Goal: Use online tool/utility: Utilize a website feature to perform a specific function

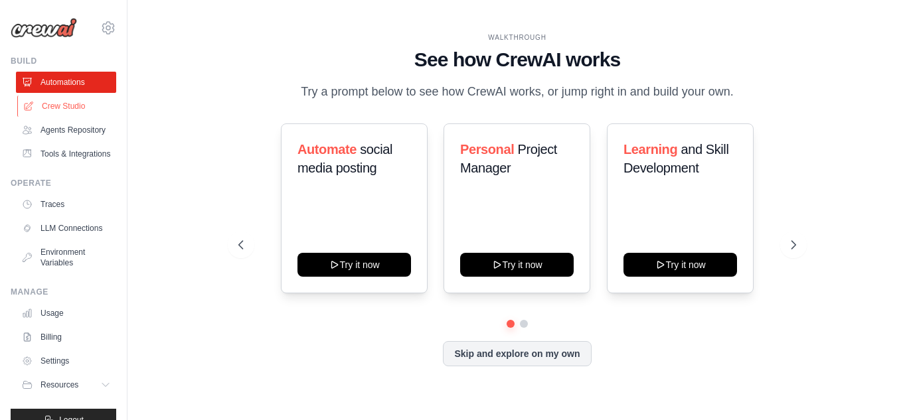
click at [68, 108] on link "Crew Studio" at bounding box center [67, 106] width 100 height 21
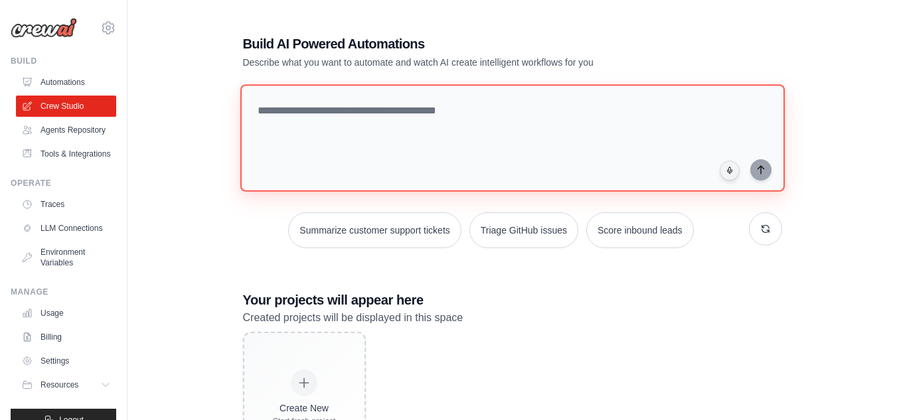
click at [377, 114] on textarea at bounding box center [512, 138] width 544 height 108
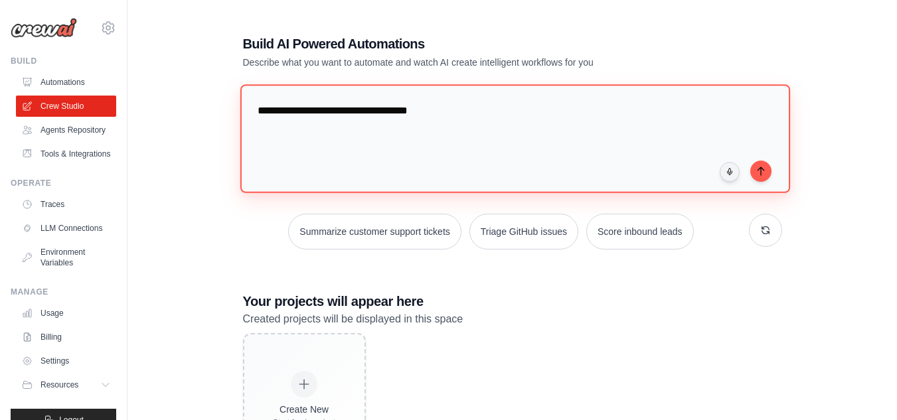
type textarea "**********"
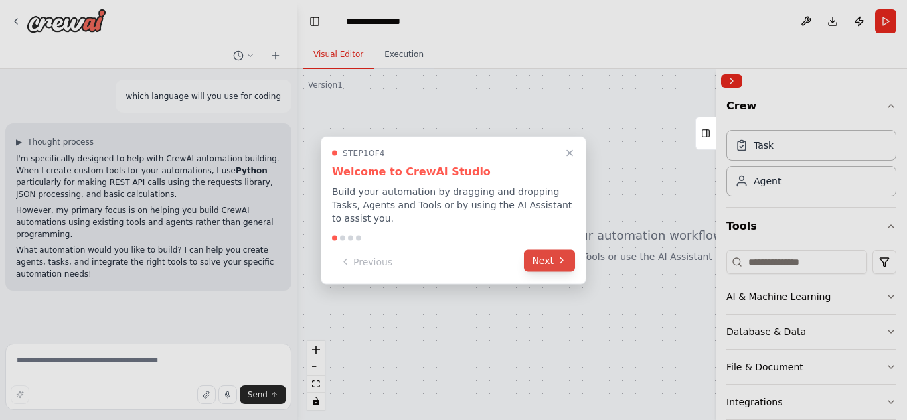
click at [547, 252] on button "Next" at bounding box center [549, 261] width 51 height 22
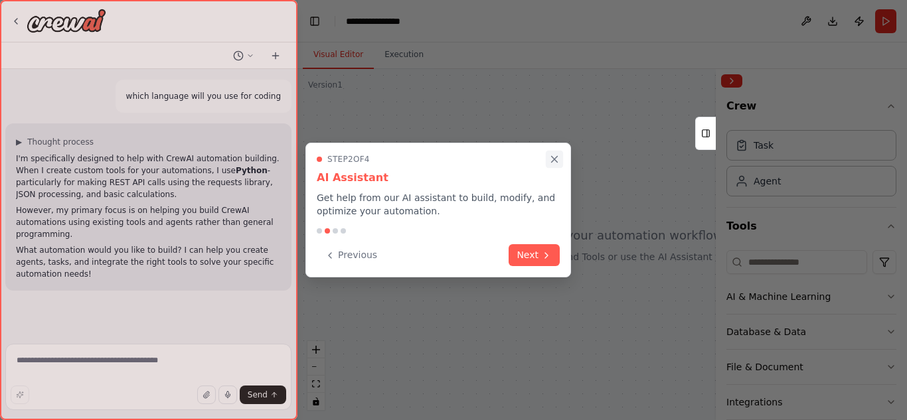
click at [555, 161] on icon "Close walkthrough" at bounding box center [555, 160] width 6 height 6
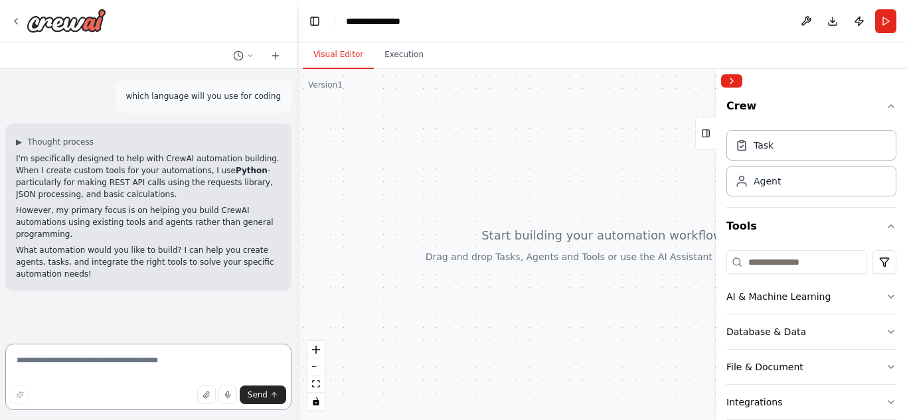
click at [119, 367] on textarea at bounding box center [148, 377] width 286 height 66
type textarea "**********"
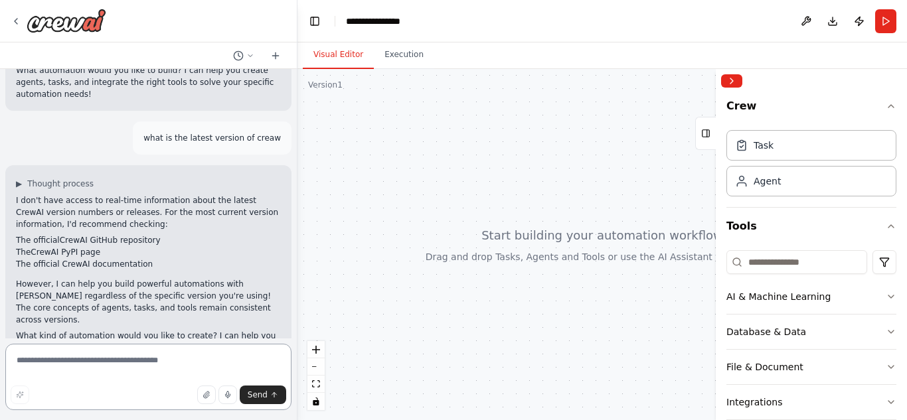
scroll to position [192, 0]
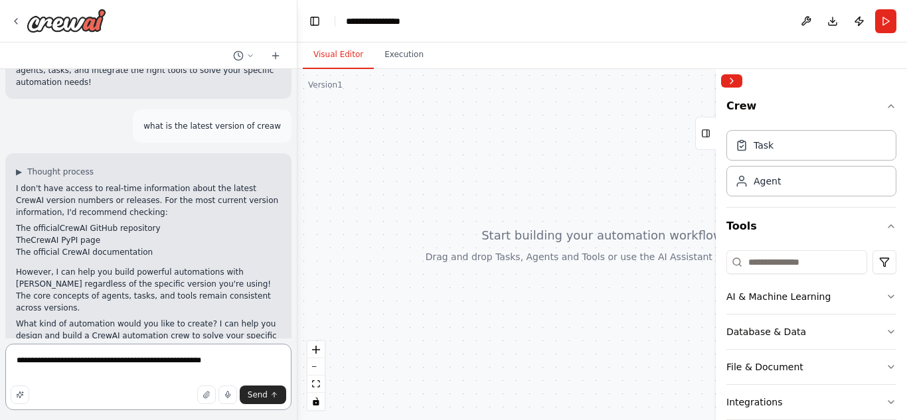
click at [79, 364] on textarea "**********" at bounding box center [148, 377] width 286 height 66
drag, startPoint x: 252, startPoint y: 362, endPoint x: 196, endPoint y: 373, distance: 57.5
click at [196, 373] on textarea "**********" at bounding box center [148, 377] width 286 height 66
paste textarea "**********"
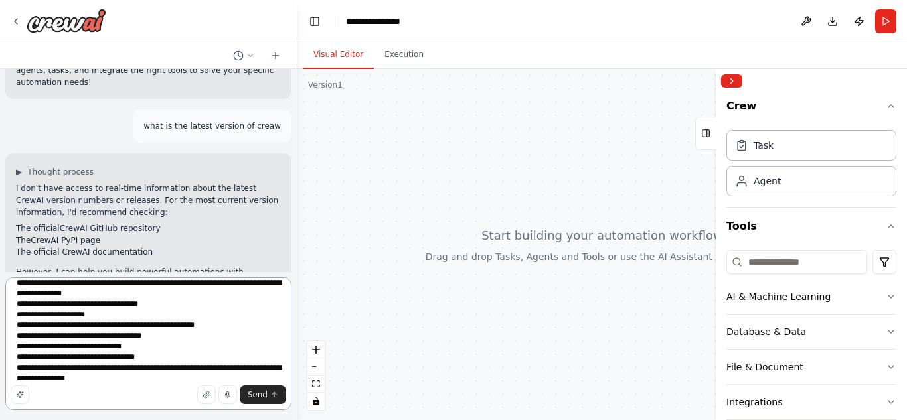
scroll to position [17, 0]
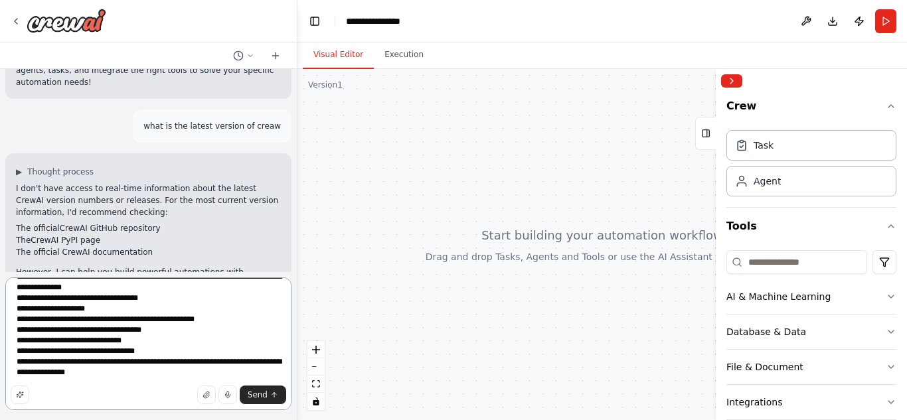
click at [148, 374] on textarea "**********" at bounding box center [148, 343] width 286 height 133
click at [60, 374] on textarea "**********" at bounding box center [148, 343] width 286 height 133
click at [179, 373] on textarea "**********" at bounding box center [148, 343] width 286 height 133
click at [250, 374] on textarea "**********" at bounding box center [148, 343] width 286 height 133
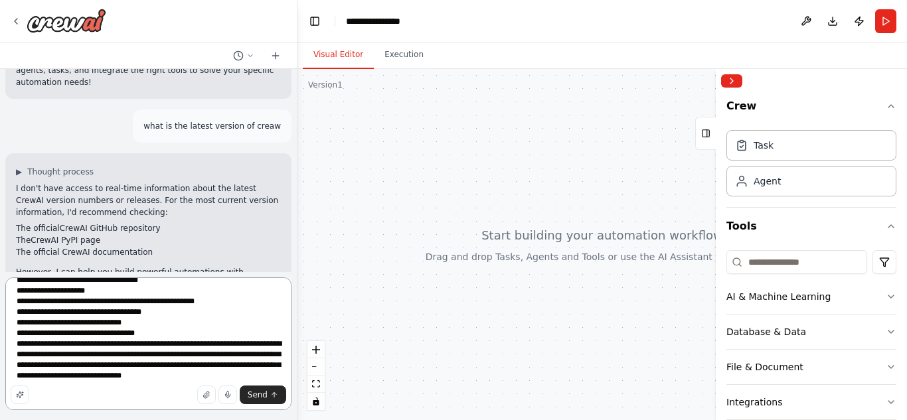
scroll to position [39, 0]
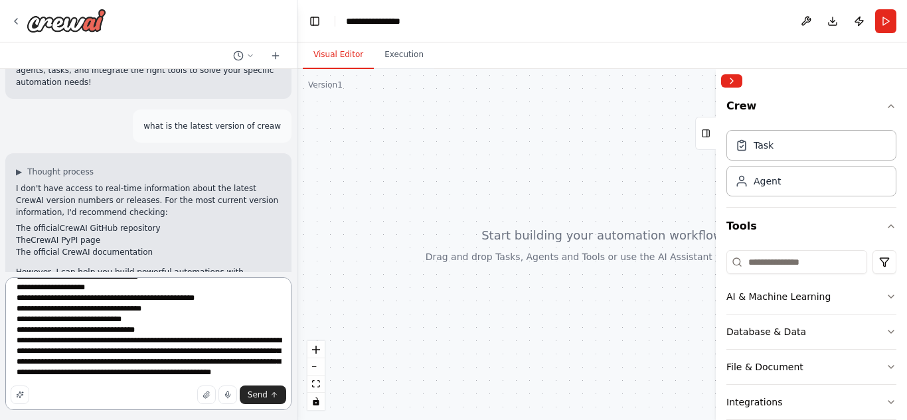
paste textarea "**********"
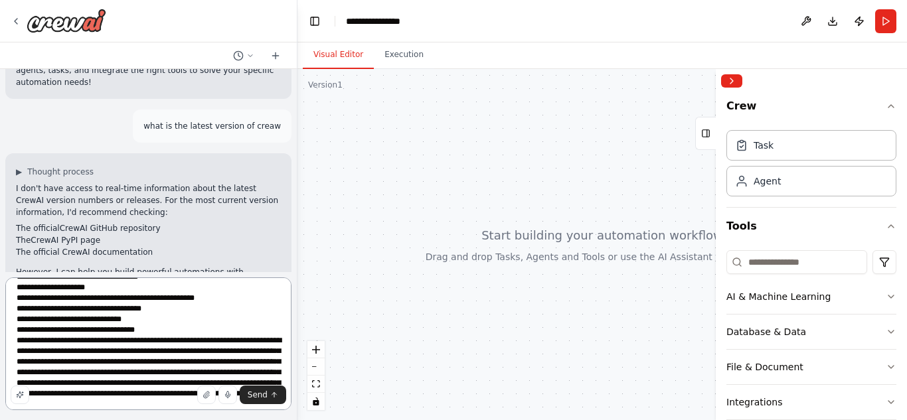
type textarea "**********"
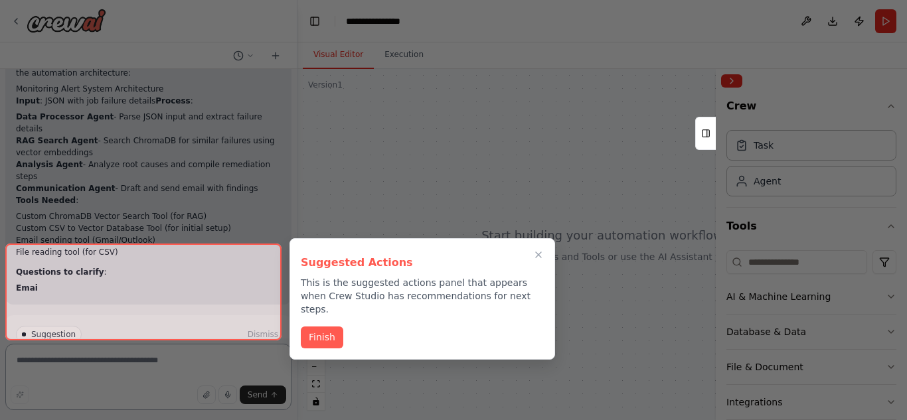
scroll to position [1200, 0]
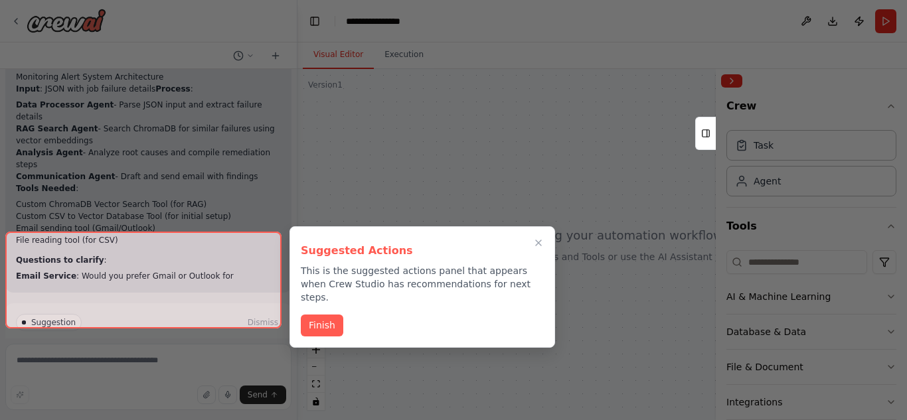
click at [198, 311] on div at bounding box center [143, 280] width 276 height 97
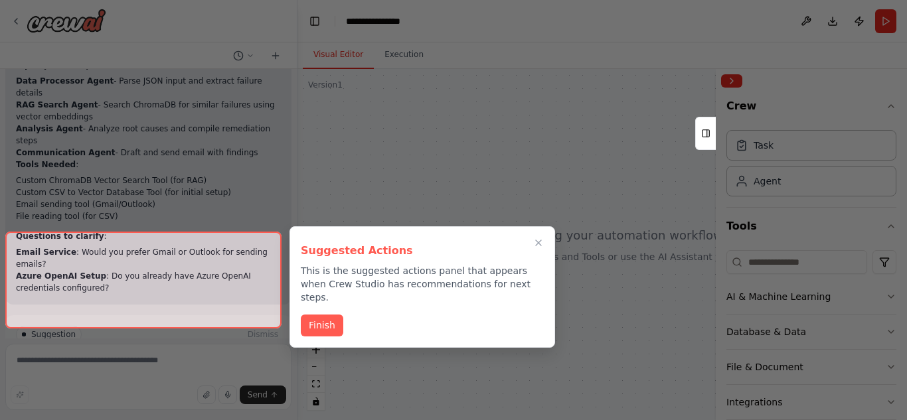
click at [198, 311] on div at bounding box center [143, 280] width 276 height 97
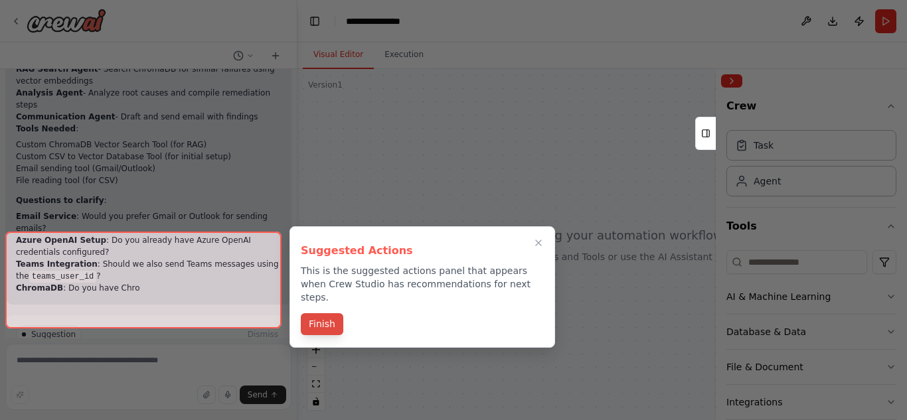
click at [323, 313] on button "Finish" at bounding box center [322, 324] width 42 height 22
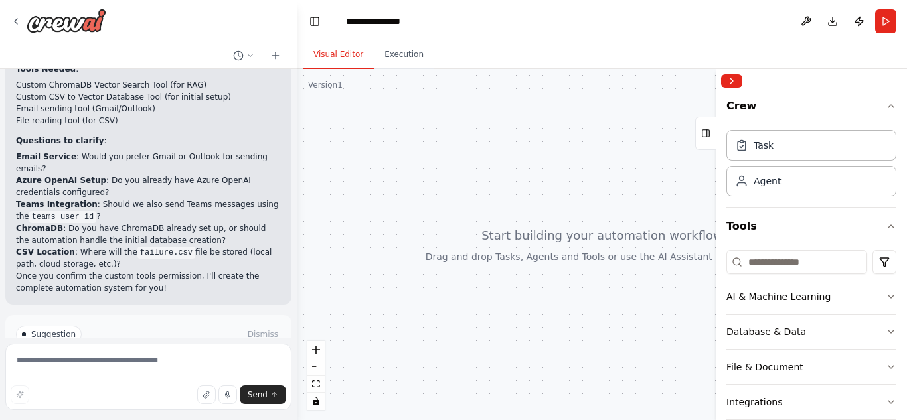
scroll to position [1343, 0]
drag, startPoint x: 292, startPoint y: 309, endPoint x: 289, endPoint y: 293, distance: 15.5
click at [289, 293] on div "which language will you use for coding ▶ Thought process I'm specifically desig…" at bounding box center [453, 210] width 907 height 420
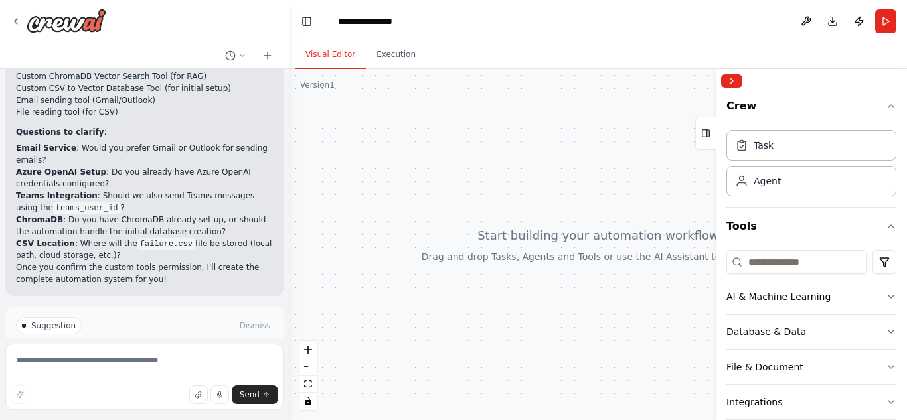
scroll to position [1355, 0]
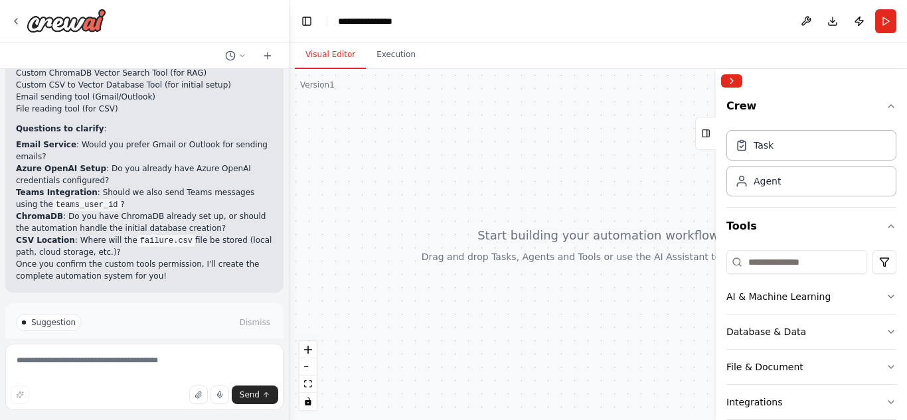
click at [177, 374] on span "Enable coding skills" at bounding box center [150, 379] width 78 height 11
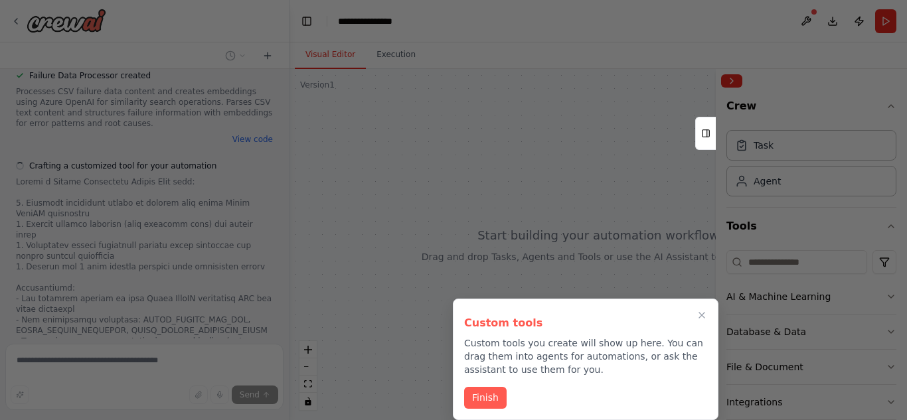
scroll to position [2698, 0]
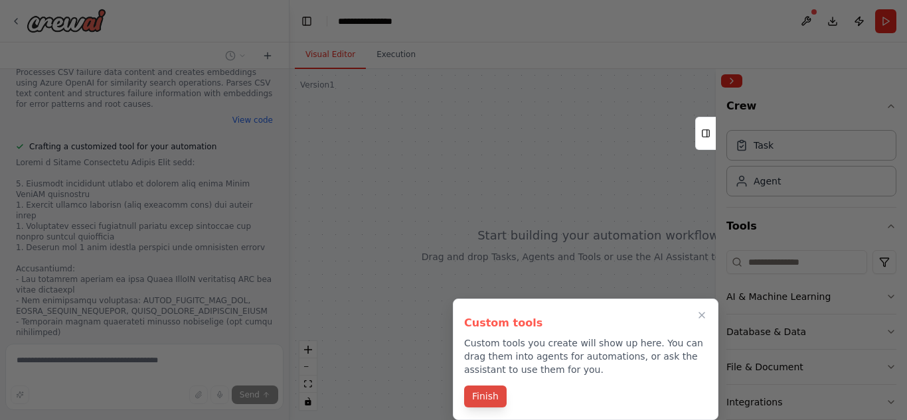
click at [482, 400] on button "Finish" at bounding box center [485, 397] width 42 height 22
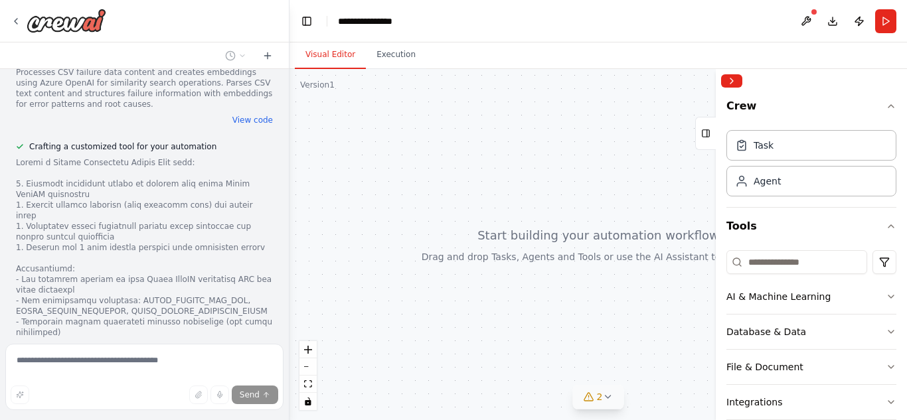
click at [609, 396] on icon at bounding box center [607, 397] width 5 height 3
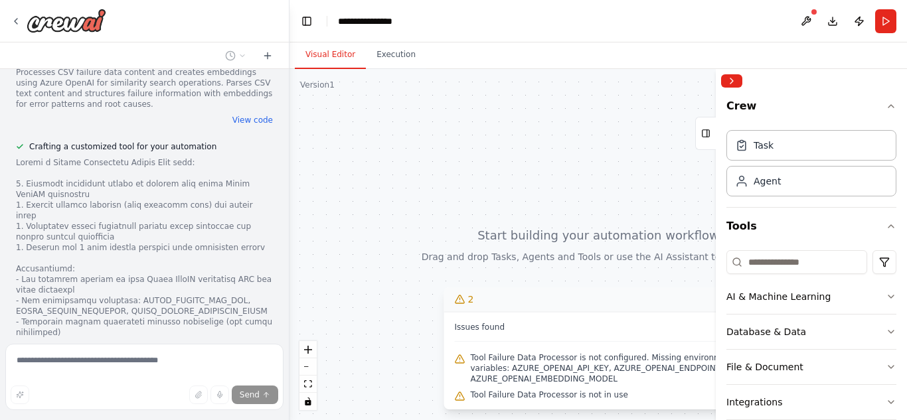
drag, startPoint x: 547, startPoint y: 264, endPoint x: 471, endPoint y: 258, distance: 76.0
click at [471, 258] on div at bounding box center [597, 244] width 617 height 351
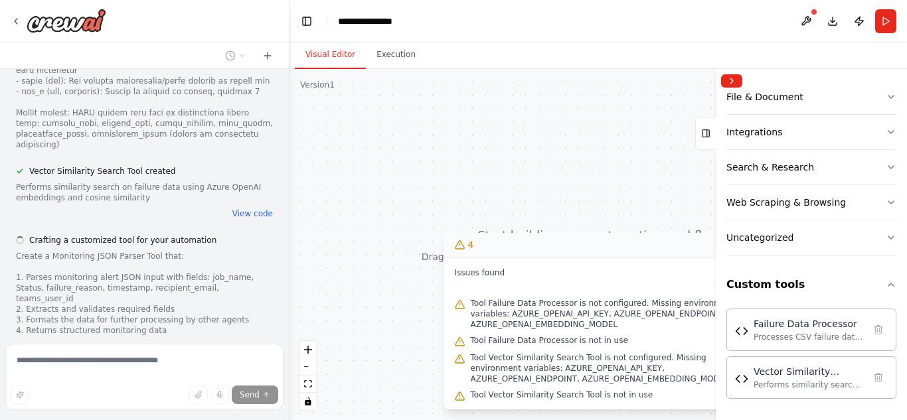
scroll to position [3022, 0]
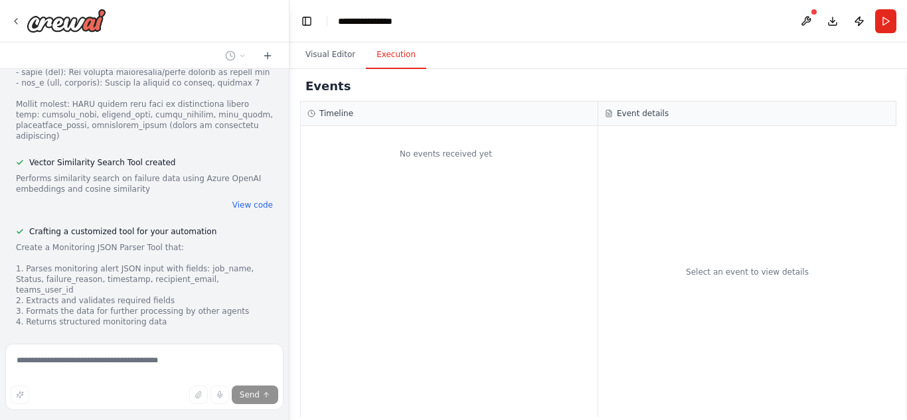
click at [394, 60] on button "Execution" at bounding box center [396, 55] width 60 height 28
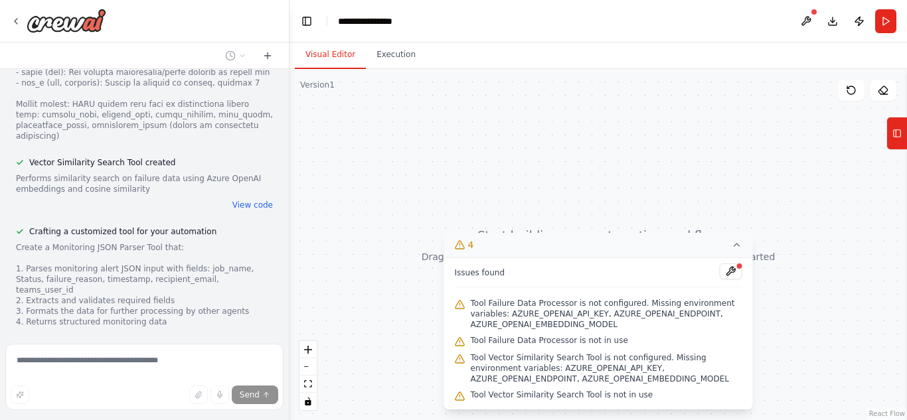
click at [334, 56] on button "Visual Editor" at bounding box center [330, 55] width 71 height 28
click at [730, 272] on button at bounding box center [731, 272] width 23 height 16
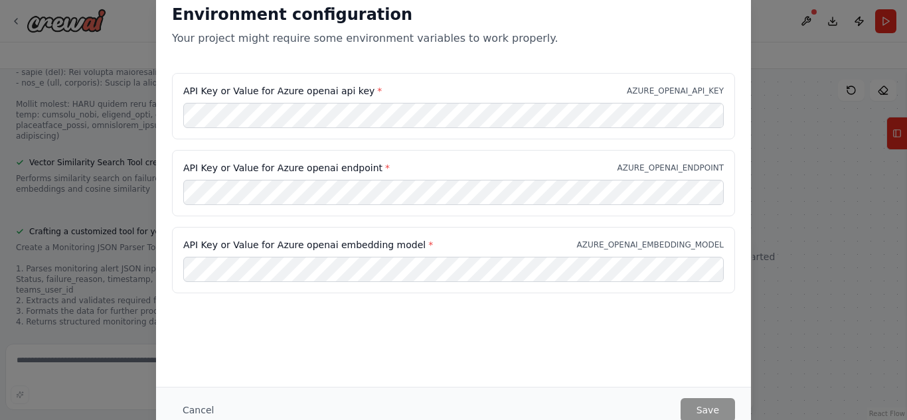
scroll to position [3091, 0]
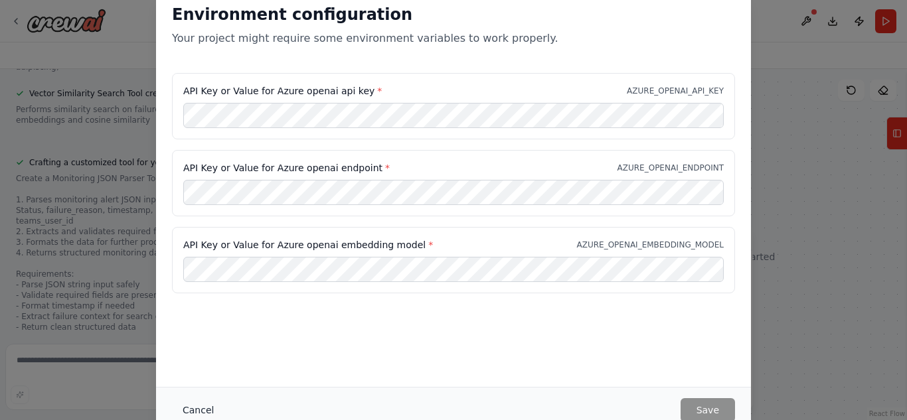
click at [191, 406] on button "Cancel" at bounding box center [198, 410] width 52 height 24
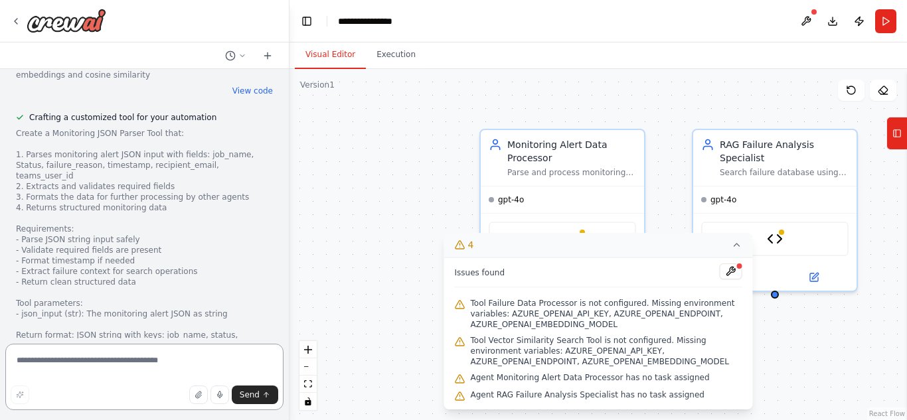
scroll to position [3163, 0]
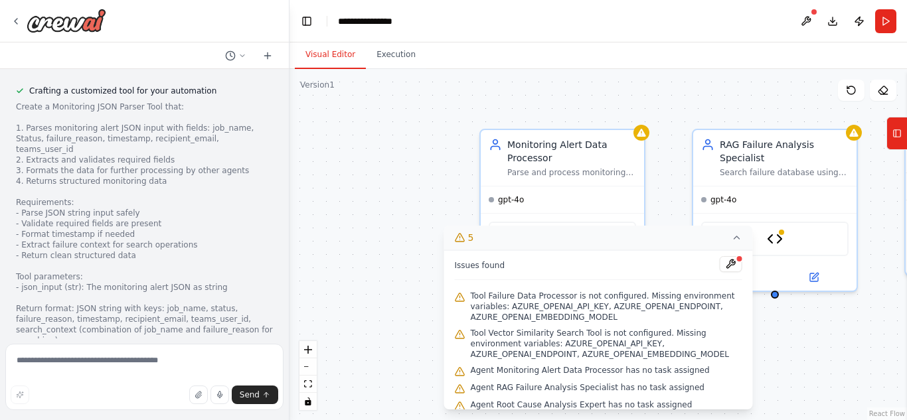
click at [736, 241] on icon at bounding box center [737, 237] width 11 height 11
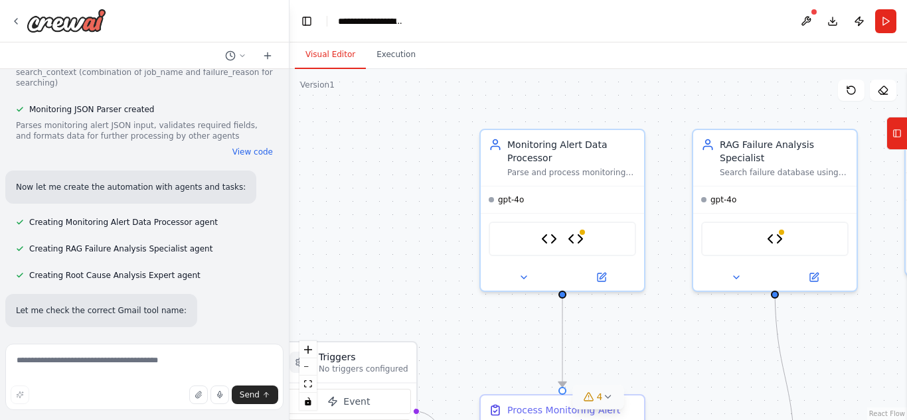
scroll to position [3453, 0]
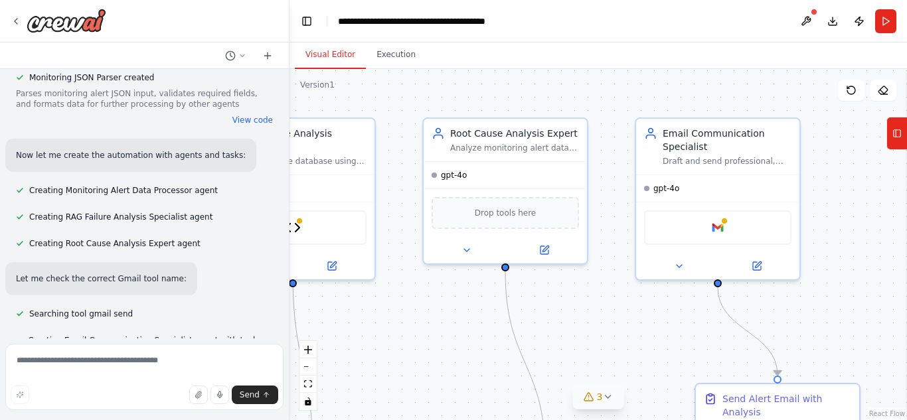
drag, startPoint x: 887, startPoint y: 207, endPoint x: 405, endPoint y: 196, distance: 482.1
click at [405, 196] on div ".deletable-edge-delete-btn { width: 20px; height: 20px; border: 0px solid #ffff…" at bounding box center [597, 244] width 617 height 351
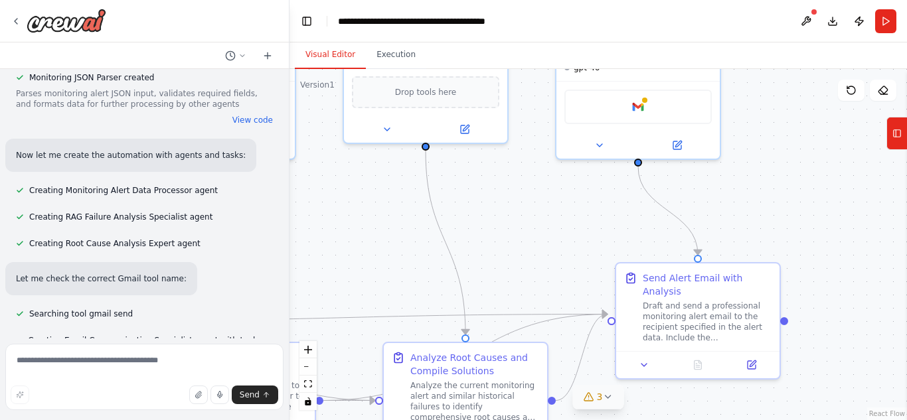
drag, startPoint x: 862, startPoint y: 238, endPoint x: 782, endPoint y: 117, distance: 144.7
click at [782, 117] on div ".deletable-edge-delete-btn { width: 20px; height: 20px; border: 0px solid #ffff…" at bounding box center [597, 244] width 617 height 351
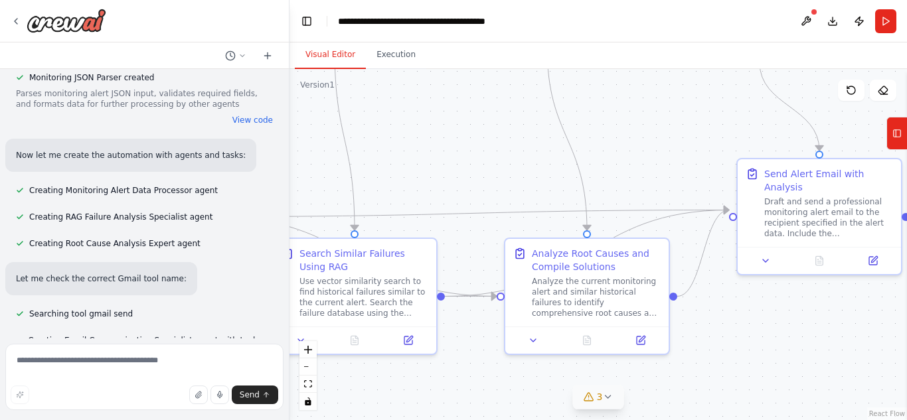
drag, startPoint x: 569, startPoint y: 253, endPoint x: 690, endPoint y: 149, distance: 160.1
click at [690, 149] on div ".deletable-edge-delete-btn { width: 20px; height: 20px; border: 0px solid #ffff…" at bounding box center [597, 244] width 617 height 351
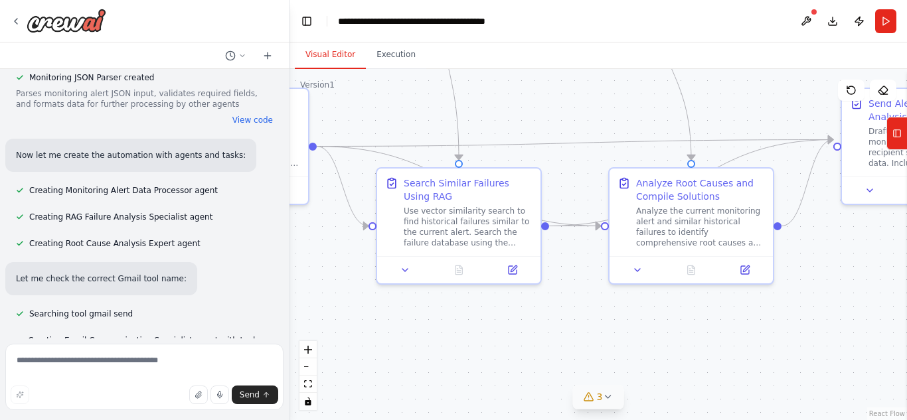
drag, startPoint x: 729, startPoint y: 360, endPoint x: 831, endPoint y: 291, distance: 123.4
click at [831, 291] on div ".deletable-edge-delete-btn { width: 20px; height: 20px; border: 0px solid #ffff…" at bounding box center [597, 244] width 617 height 351
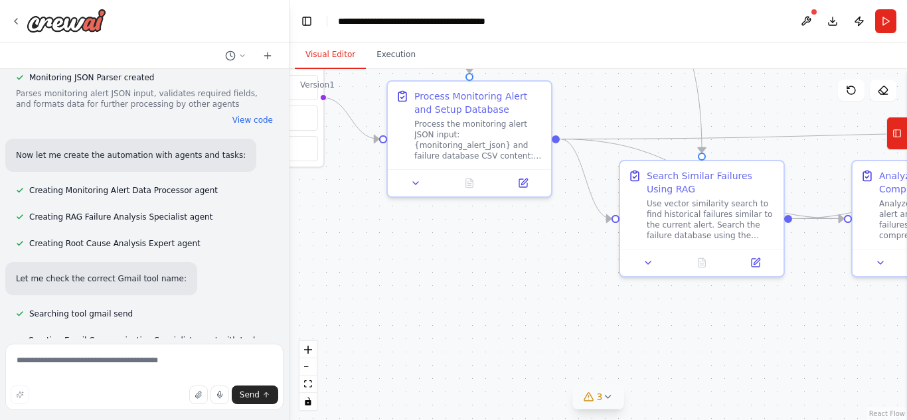
drag, startPoint x: 430, startPoint y: 369, endPoint x: 678, endPoint y: 362, distance: 247.7
click at [678, 362] on div ".deletable-edge-delete-btn { width: 20px; height: 20px; border: 0px solid #ffff…" at bounding box center [597, 244] width 617 height 351
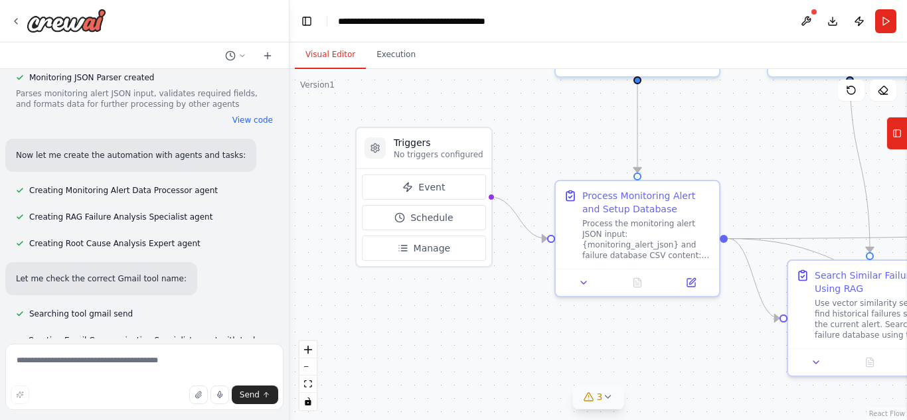
drag, startPoint x: 508, startPoint y: 283, endPoint x: 649, endPoint y: 372, distance: 167.1
click at [649, 372] on div ".deletable-edge-delete-btn { width: 20px; height: 20px; border: 0px solid #ffff…" at bounding box center [597, 244] width 617 height 351
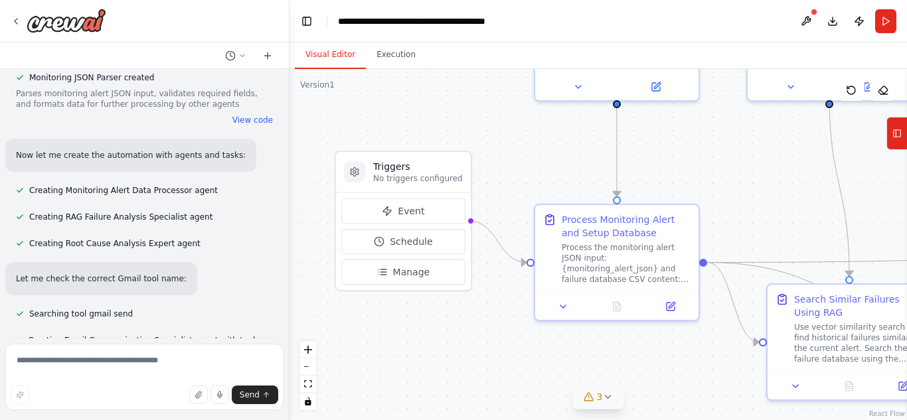
drag, startPoint x: 559, startPoint y: 344, endPoint x: 538, endPoint y: 368, distance: 31.5
click at [538, 368] on div ".deletable-edge-delete-btn { width: 20px; height: 20px; border: 0px solid #ffff…" at bounding box center [597, 244] width 617 height 351
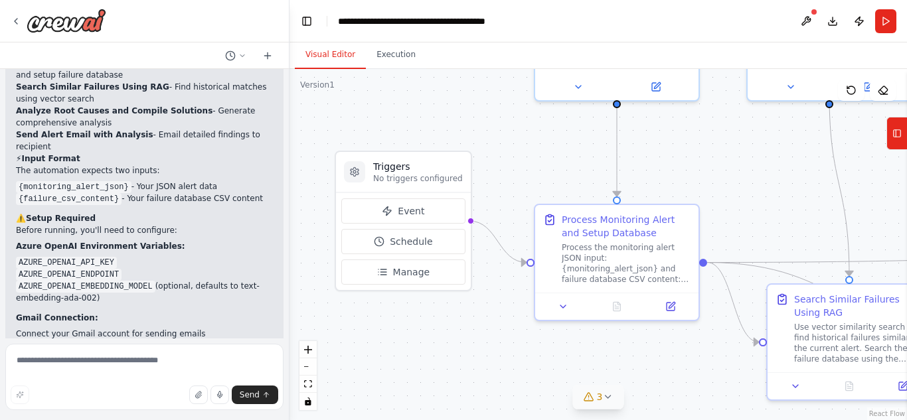
scroll to position [4362, 0]
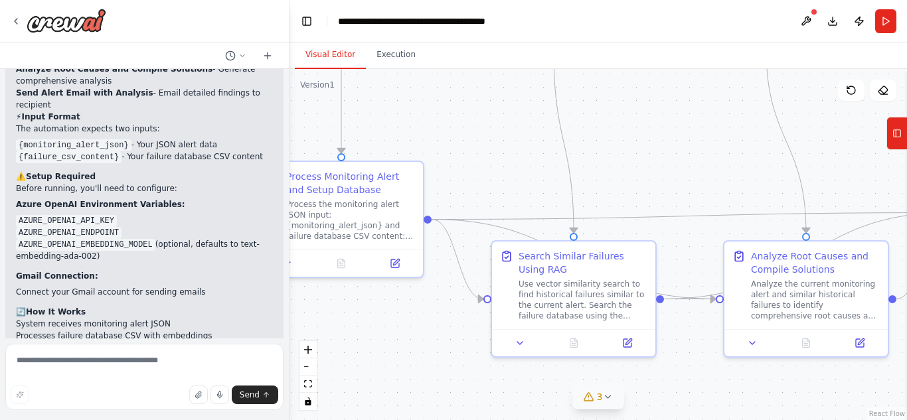
drag, startPoint x: 690, startPoint y: 356, endPoint x: 415, endPoint y: 313, distance: 278.8
click at [415, 313] on div ".deletable-edge-delete-btn { width: 20px; height: 20px; border: 0px solid #ffff…" at bounding box center [597, 244] width 617 height 351
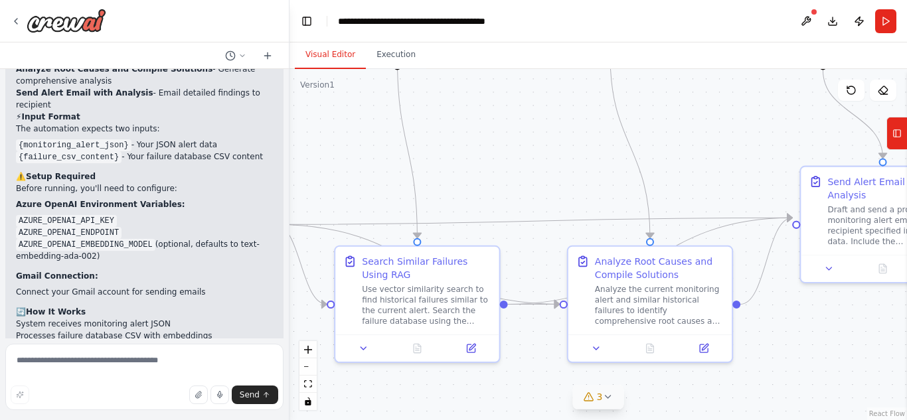
drag, startPoint x: 647, startPoint y: 143, endPoint x: 491, endPoint y: 147, distance: 156.7
click at [491, 147] on div ".deletable-edge-delete-btn { width: 20px; height: 20px; border: 0px solid #ffff…" at bounding box center [597, 244] width 617 height 351
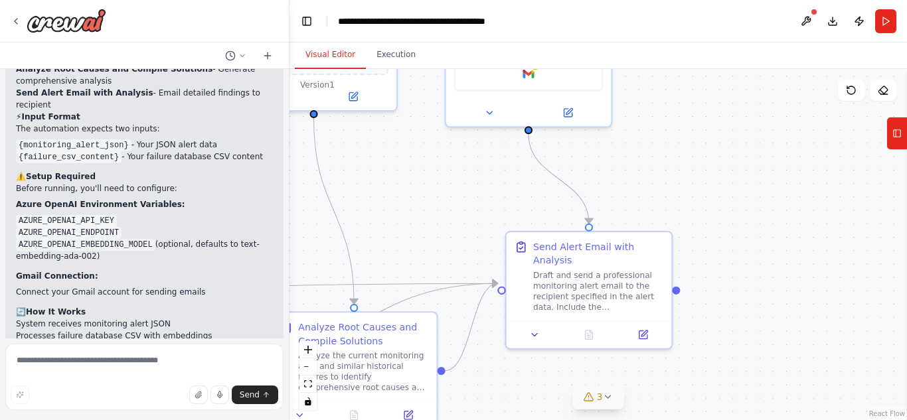
drag, startPoint x: 771, startPoint y: 134, endPoint x: 474, endPoint y: 200, distance: 304.6
click at [474, 200] on div ".deletable-edge-delete-btn { width: 20px; height: 20px; border: 0px solid #ffff…" at bounding box center [597, 244] width 617 height 351
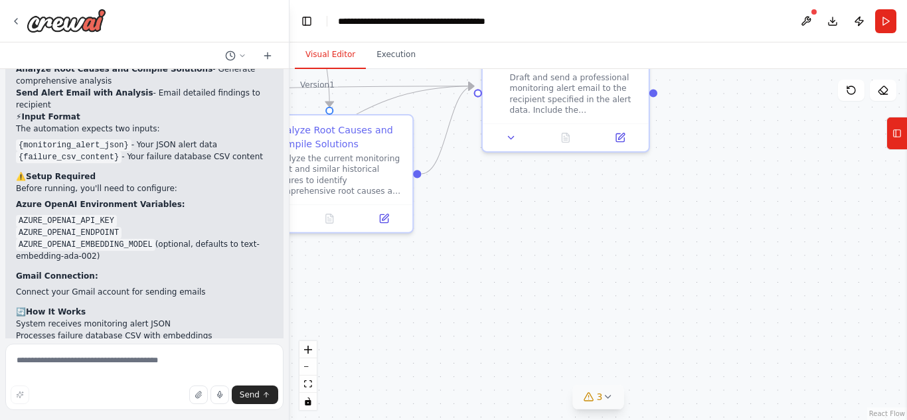
drag, startPoint x: 788, startPoint y: 294, endPoint x: 764, endPoint y: 97, distance: 198.6
click at [764, 97] on div ".deletable-edge-delete-btn { width: 20px; height: 20px; border: 0px solid #ffff…" at bounding box center [597, 244] width 617 height 351
click at [600, 400] on span "3" at bounding box center [600, 396] width 6 height 13
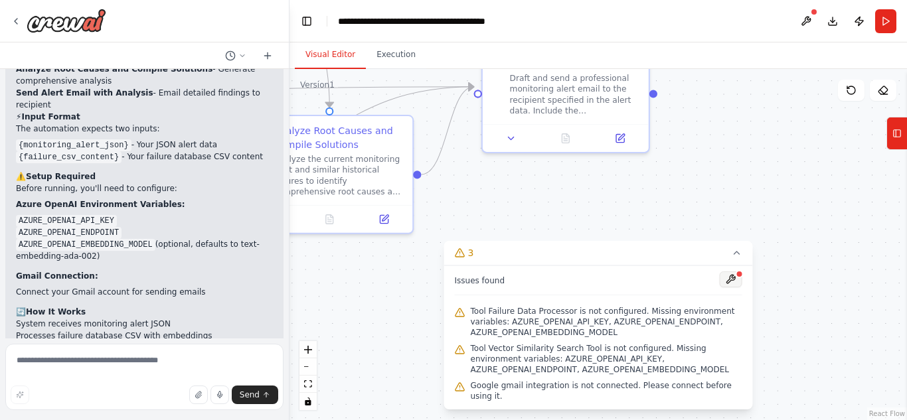
click at [732, 287] on button at bounding box center [731, 280] width 23 height 16
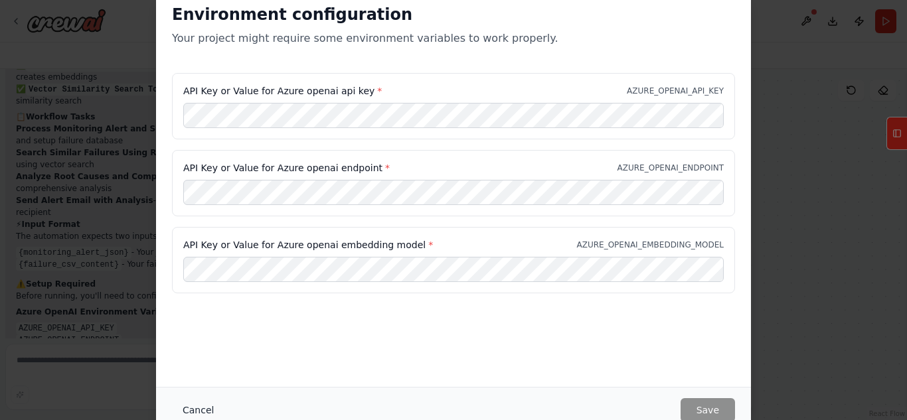
click at [201, 410] on button "Cancel" at bounding box center [198, 410] width 52 height 24
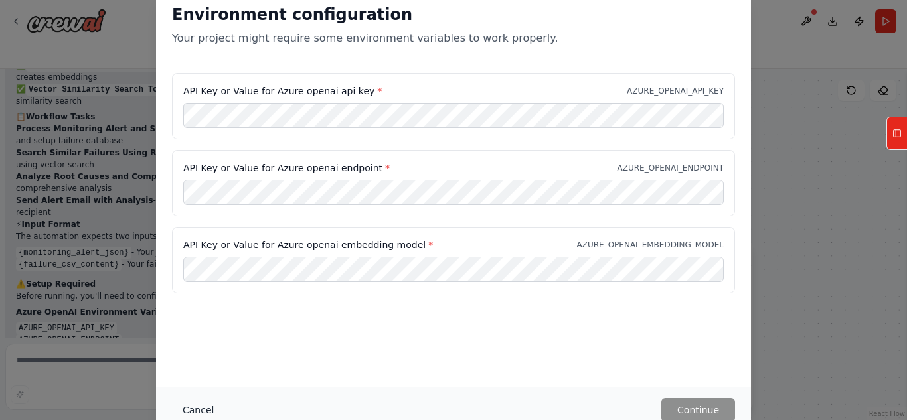
click at [194, 411] on button "Cancel" at bounding box center [198, 410] width 52 height 24
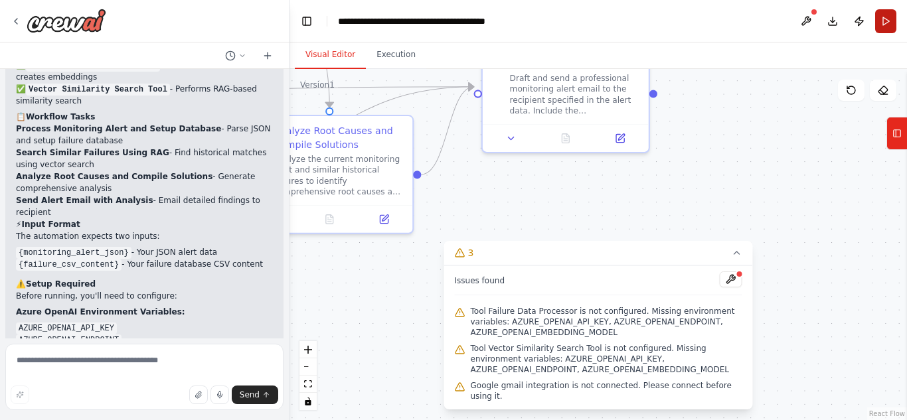
click at [886, 22] on button "Run" at bounding box center [885, 21] width 21 height 24
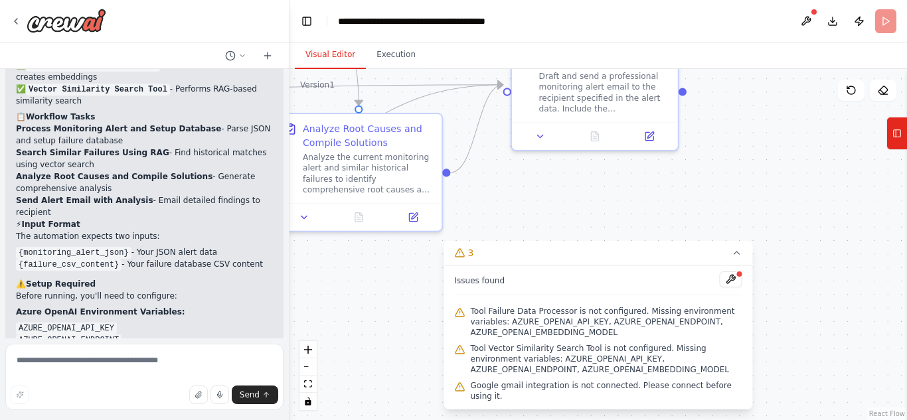
drag, startPoint x: 854, startPoint y: 264, endPoint x: 884, endPoint y: 262, distance: 29.3
click at [884, 262] on div ".deletable-edge-delete-btn { width: 20px; height: 20px; border: 0px solid #ffff…" at bounding box center [597, 244] width 617 height 351
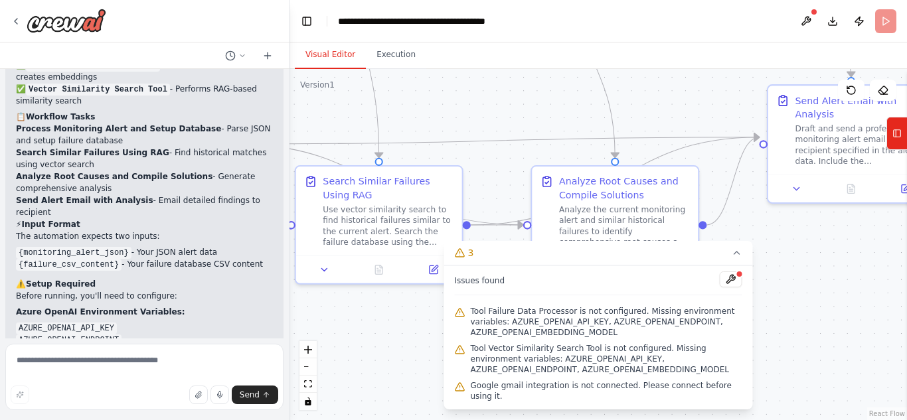
drag, startPoint x: 666, startPoint y: 217, endPoint x: 817, endPoint y: 248, distance: 154.5
click at [817, 248] on div ".deletable-edge-delete-btn { width: 20px; height: 20px; border: 0px solid #ffff…" at bounding box center [597, 244] width 617 height 351
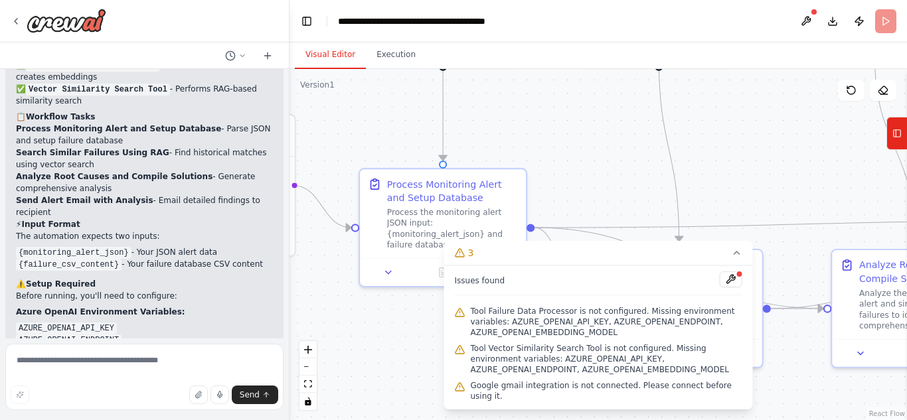
drag, startPoint x: 501, startPoint y: 104, endPoint x: 801, endPoint y: 187, distance: 311.5
click at [801, 187] on div ".deletable-edge-delete-btn { width: 20px; height: 20px; border: 0px solid #ffff…" at bounding box center [597, 244] width 617 height 351
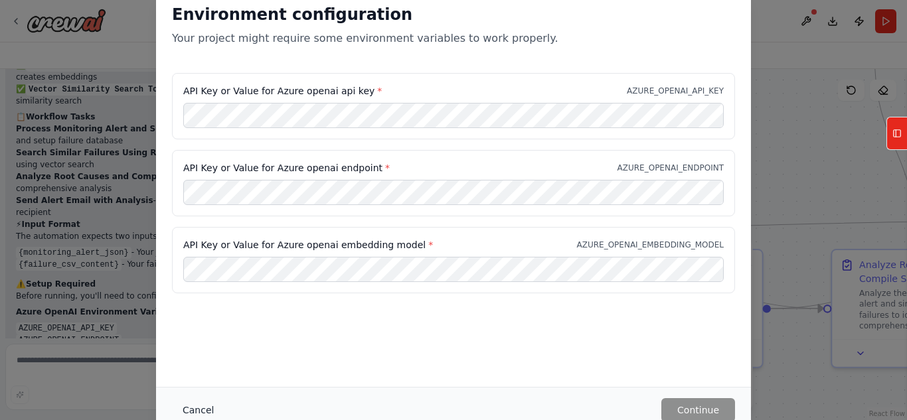
click at [202, 413] on button "Cancel" at bounding box center [198, 410] width 52 height 24
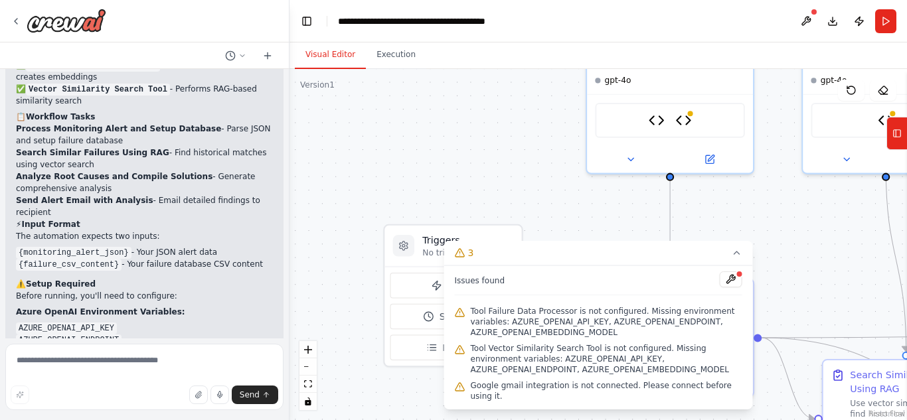
drag, startPoint x: 593, startPoint y: 125, endPoint x: 820, endPoint y: 236, distance: 252.4
click at [820, 236] on div ".deletable-edge-delete-btn { width: 20px; height: 20px; border: 0px solid #ffff…" at bounding box center [597, 244] width 617 height 351
click at [735, 258] on icon at bounding box center [737, 253] width 11 height 11
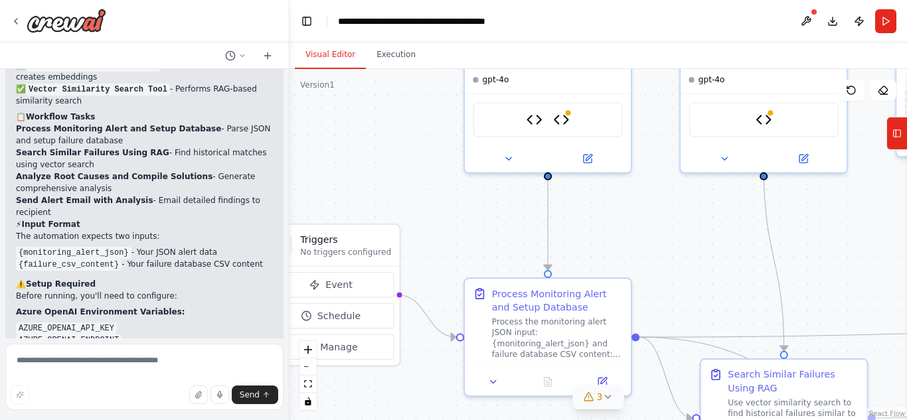
drag, startPoint x: 607, startPoint y: 244, endPoint x: 485, endPoint y: 244, distance: 122.1
click at [485, 244] on div ".deletable-edge-delete-btn { width: 20px; height: 20px; border: 0px solid #ffff…" at bounding box center [597, 244] width 617 height 351
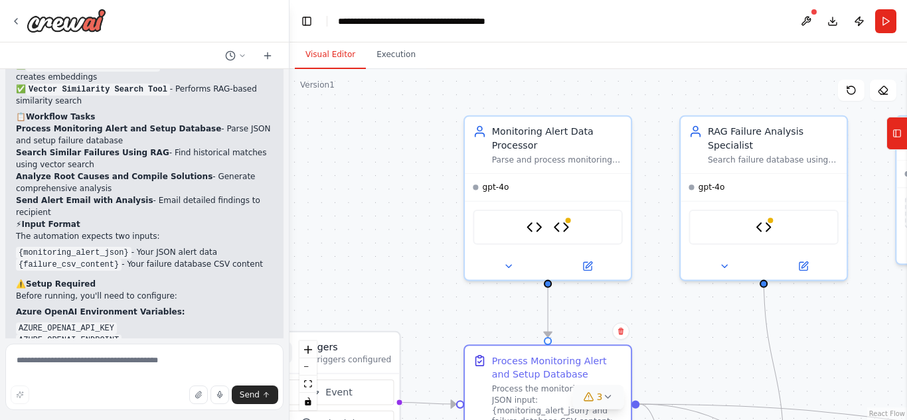
drag, startPoint x: 577, startPoint y: 324, endPoint x: 575, endPoint y: 386, distance: 61.8
click at [575, 386] on div "Version 1 Show Tools Hide Agents .deletable-edge-delete-btn { width: 20px; heig…" at bounding box center [597, 244] width 617 height 351
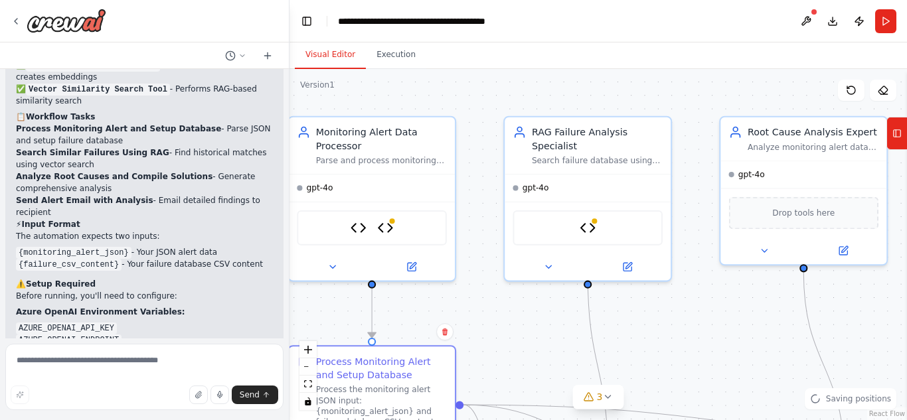
drag, startPoint x: 679, startPoint y: 313, endPoint x: 503, endPoint y: 313, distance: 175.9
click at [503, 313] on div ".deletable-edge-delete-btn { width: 20px; height: 20px; border: 0px solid #ffff…" at bounding box center [597, 244] width 617 height 351
click at [164, 363] on textarea at bounding box center [144, 377] width 278 height 66
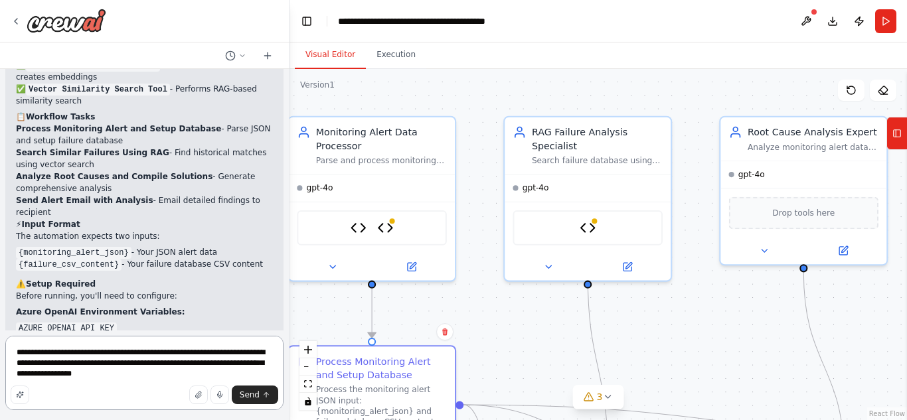
type textarea "**********"
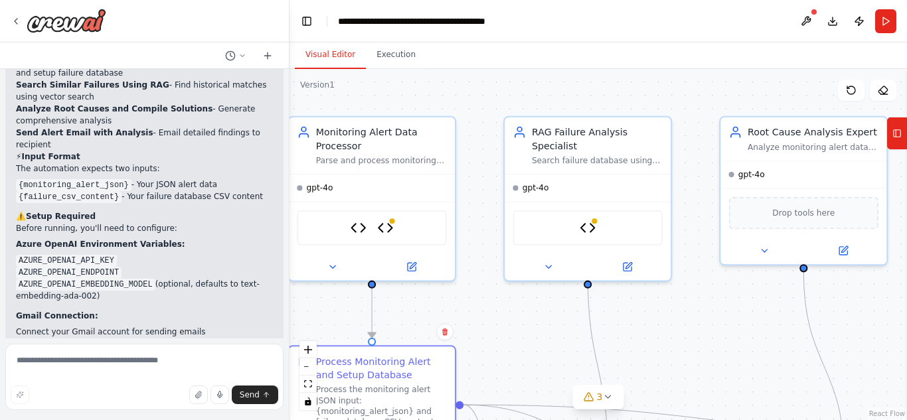
scroll to position [4395, 0]
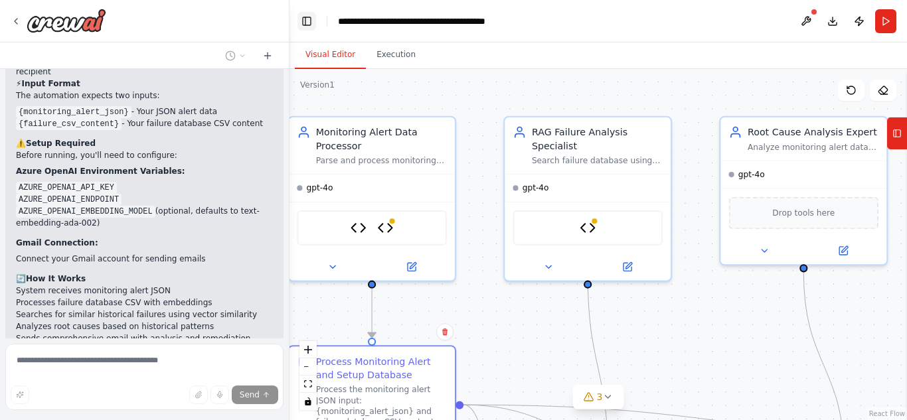
click at [310, 21] on button "Toggle Left Sidebar" at bounding box center [306, 21] width 19 height 19
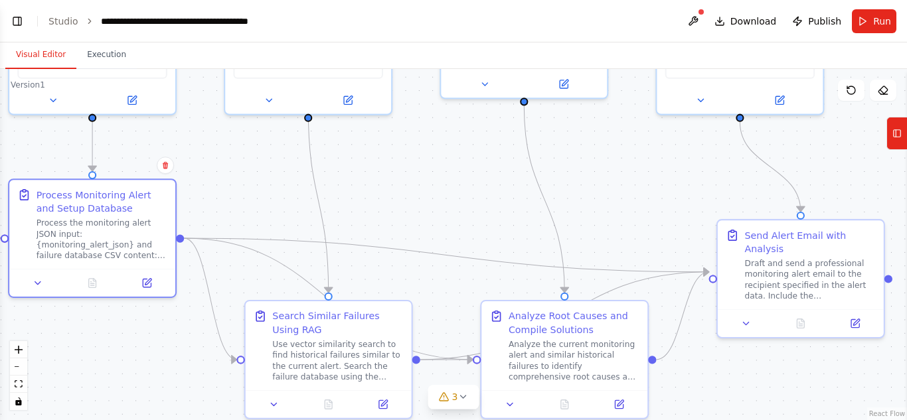
drag, startPoint x: 840, startPoint y: 325, endPoint x: 850, endPoint y: 158, distance: 167.6
click at [850, 158] on div ".deletable-edge-delete-btn { width: 20px; height: 20px; border: 0px solid #ffff…" at bounding box center [453, 244] width 907 height 351
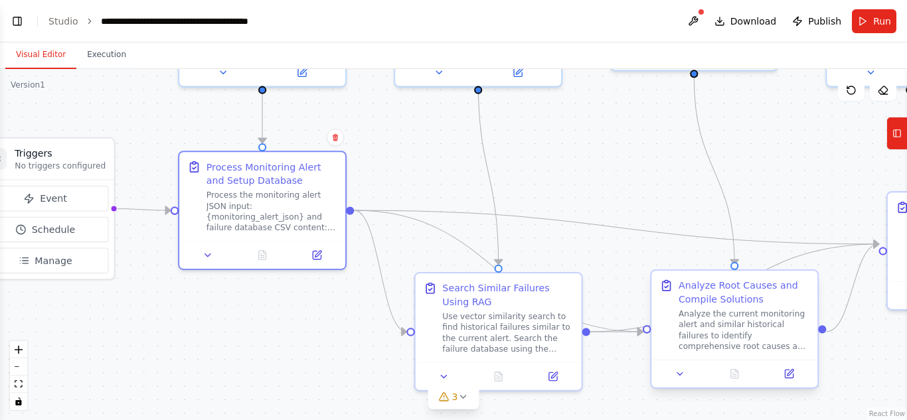
drag, startPoint x: 724, startPoint y: 384, endPoint x: 684, endPoint y: 285, distance: 106.0
click at [878, 354] on div ".deletable-edge-delete-btn { width: 20px; height: 20px; border: 0px solid #ffff…" at bounding box center [453, 244] width 907 height 351
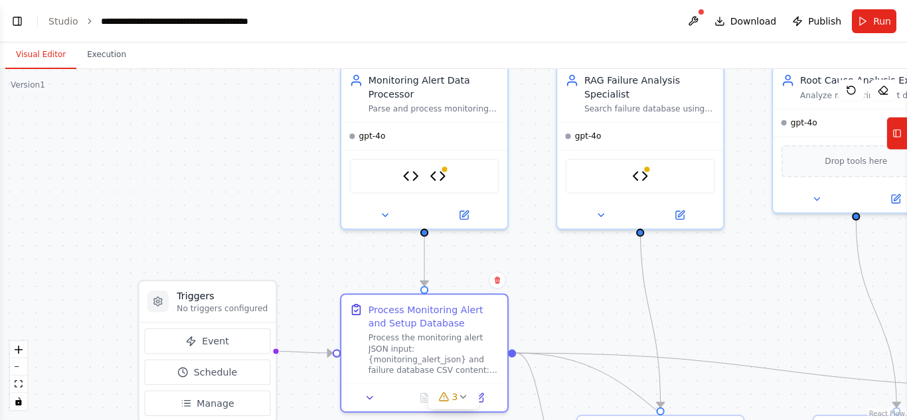
drag, startPoint x: 536, startPoint y: 156, endPoint x: 714, endPoint y: 301, distance: 228.8
click at [714, 301] on div ".deletable-edge-delete-btn { width: 20px; height: 20px; border: 0px solid #ffff…" at bounding box center [453, 244] width 907 height 351
click at [466, 214] on icon at bounding box center [463, 212] width 8 height 8
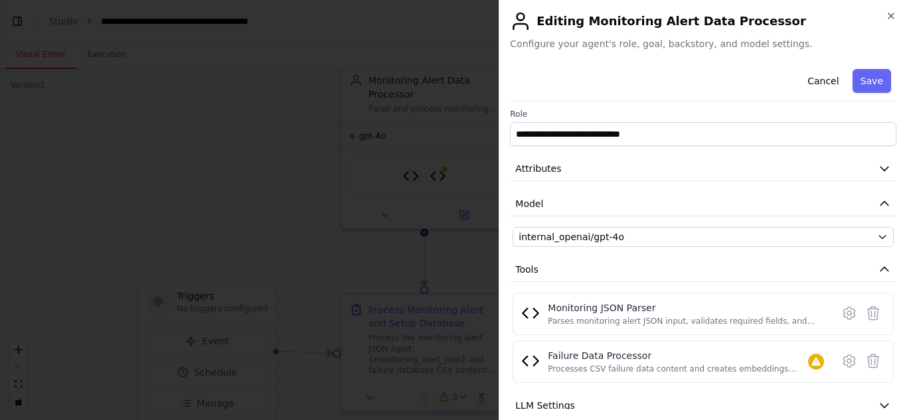
scroll to position [0, 0]
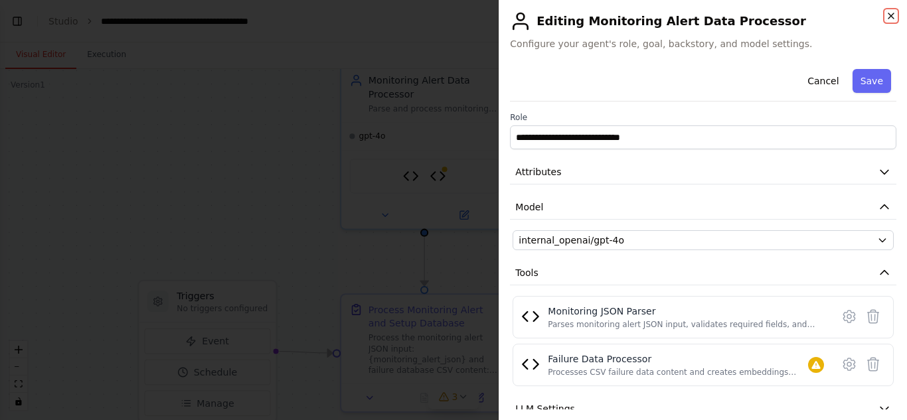
click at [893, 15] on icon "button" at bounding box center [891, 16] width 11 height 11
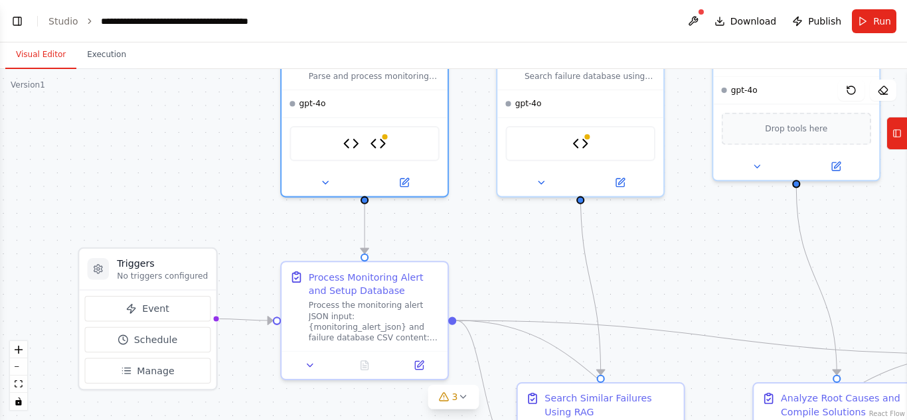
drag, startPoint x: 176, startPoint y: 222, endPoint x: 116, endPoint y: 189, distance: 68.0
click at [116, 189] on div ".deletable-edge-delete-btn { width: 20px; height: 20px; border: 0px solid #ffff…" at bounding box center [453, 244] width 907 height 351
click at [751, 21] on span "Download" at bounding box center [753, 21] width 46 height 13
click at [19, 23] on button "Toggle Left Sidebar" at bounding box center [17, 21] width 19 height 19
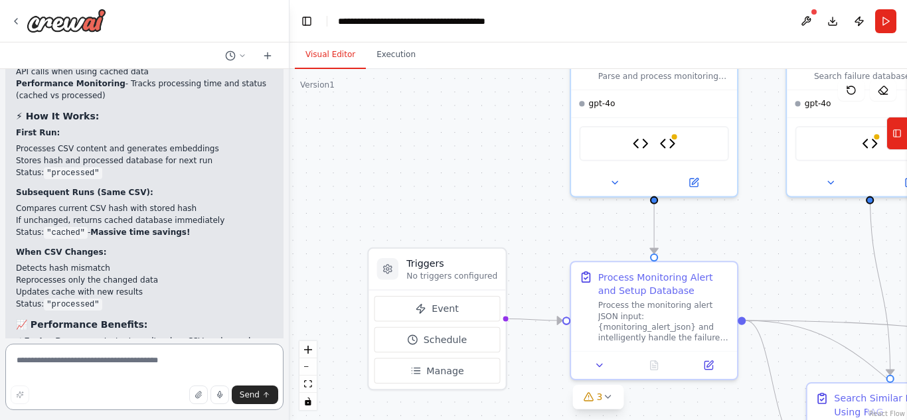
scroll to position [6052, 0]
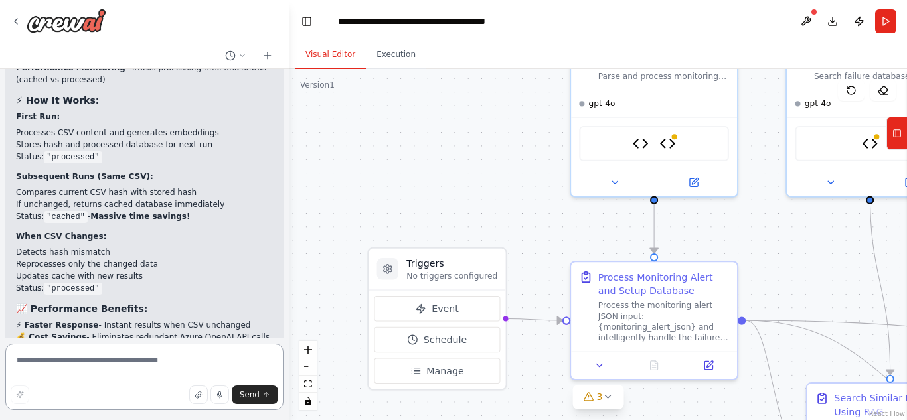
click at [155, 365] on textarea at bounding box center [144, 377] width 278 height 66
